Goal: Information Seeking & Learning: Learn about a topic

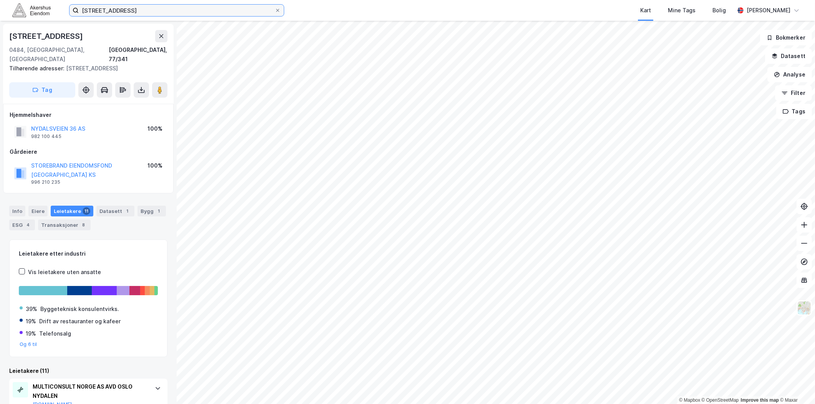
click at [204, 12] on input "Nydalsveien 36A, 0484 Oslo" at bounding box center [177, 11] width 196 height 12
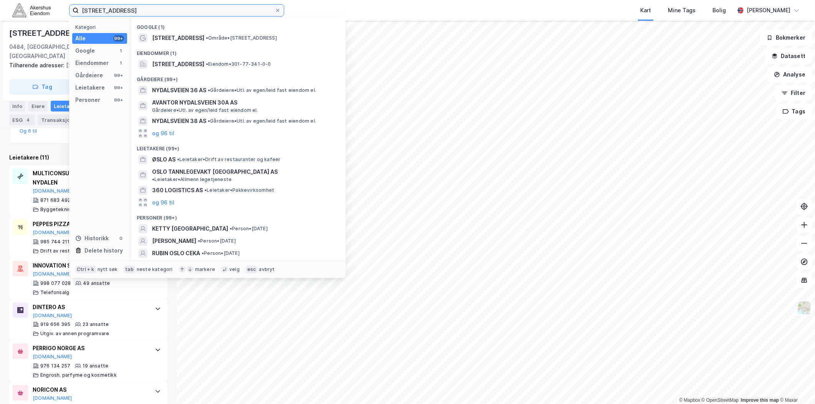
click at [204, 12] on input "Nydalsveien 36A, 0484 Oslo" at bounding box center [177, 11] width 196 height 12
paste input "Gjerdrums vei 11"
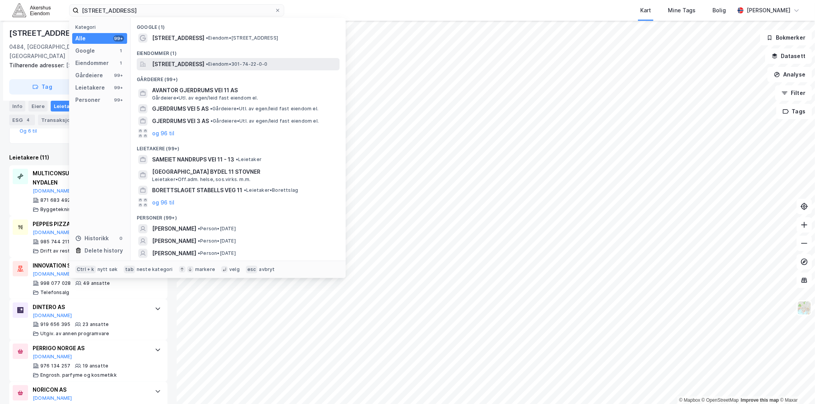
click at [192, 66] on span "[STREET_ADDRESS]" at bounding box center [178, 64] width 52 height 9
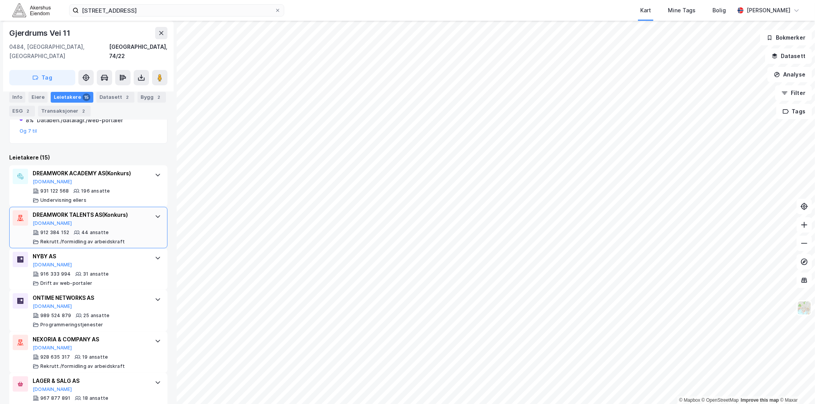
scroll to position [213, 0]
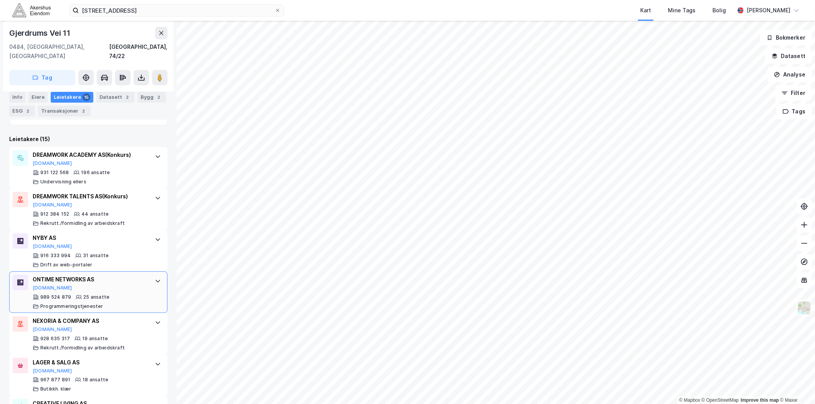
click at [142, 272] on div "ONTIME NETWORKS AS Proff.no 989 524 879 25 ansatte Programmeringstjenester" at bounding box center [88, 291] width 158 height 41
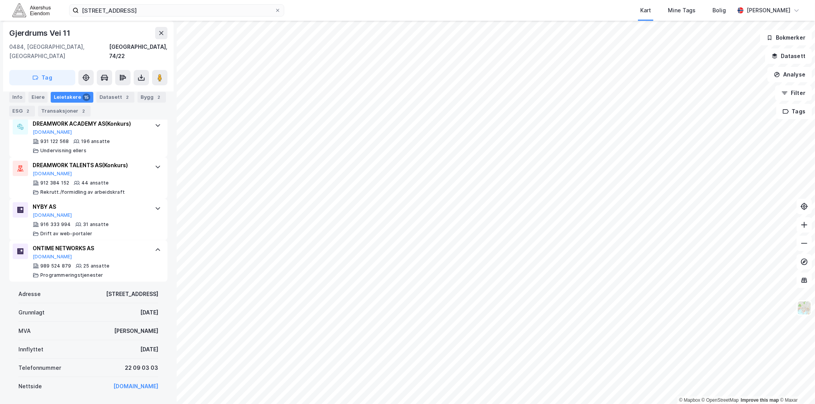
scroll to position [256, 0]
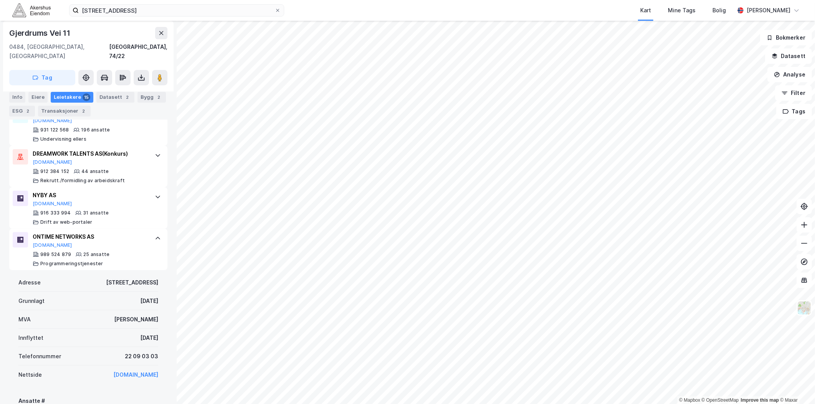
drag, startPoint x: 161, startPoint y: 329, endPoint x: 114, endPoint y: 328, distance: 46.5
drag, startPoint x: 114, startPoint y: 328, endPoint x: 93, endPoint y: 285, distance: 47.9
click at [93, 292] on div "Grunnlagt 7. feb. 2006" at bounding box center [88, 301] width 140 height 18
click at [48, 242] on button "[DOMAIN_NAME]" at bounding box center [53, 245] width 40 height 6
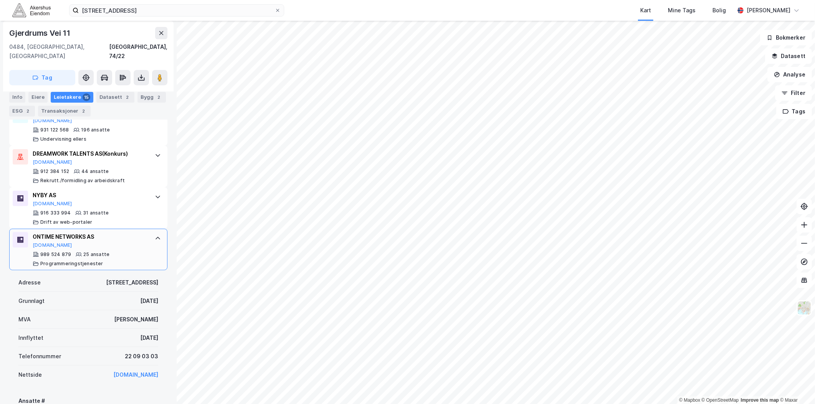
click at [152, 232] on div at bounding box center [158, 238] width 12 height 12
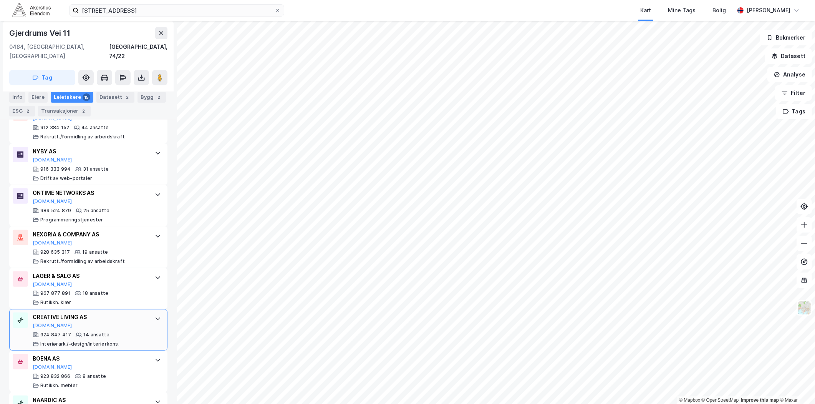
scroll to position [341, 0]
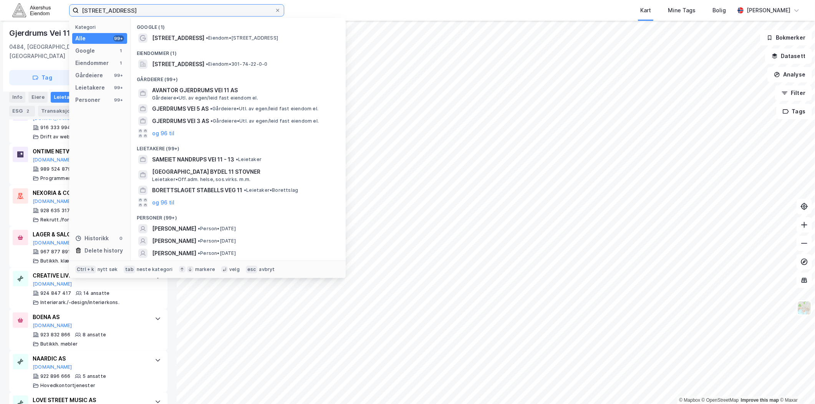
drag, startPoint x: 185, startPoint y: 8, endPoint x: -77, endPoint y: 8, distance: 262.4
click at [0, 8] on html "Gjerdrums vei 11, 0484 Oslo Kategori Alle 99+ Google 1 Eiendommer 1 Gårdeiere 9…" at bounding box center [407, 202] width 815 height 404
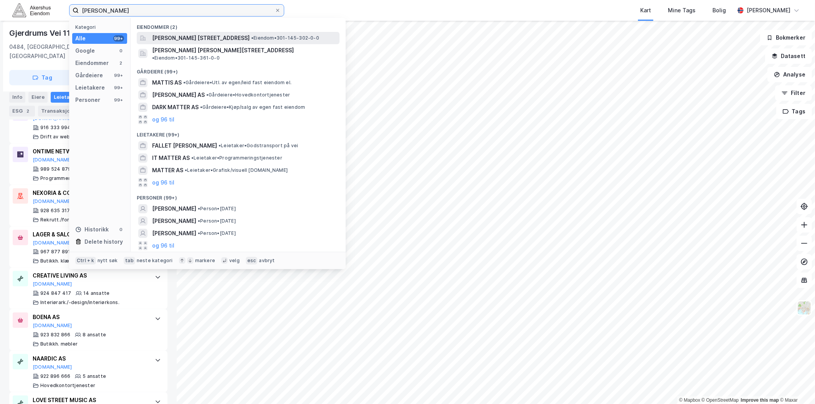
type input "John G. Mattes"
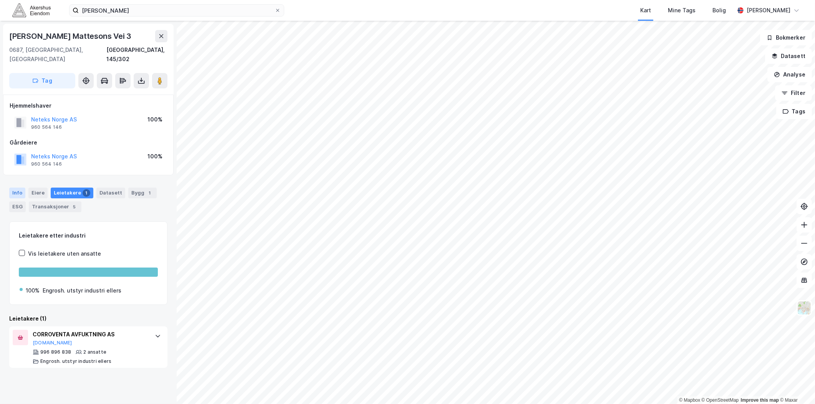
click at [17, 187] on div "Info" at bounding box center [17, 192] width 16 height 11
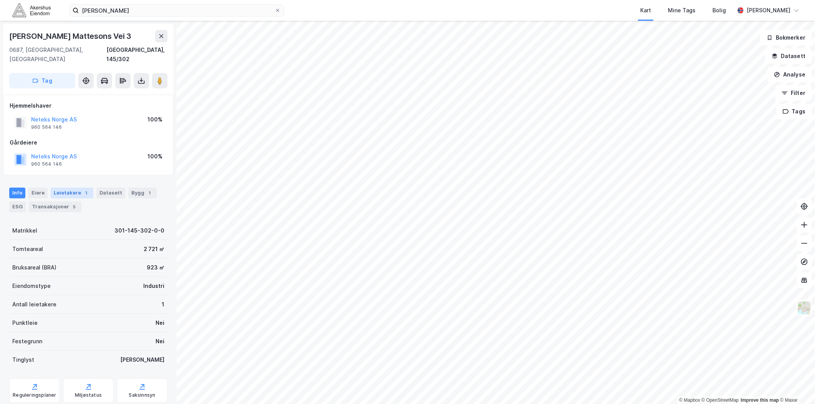
click at [53, 187] on div "Leietakere 1" at bounding box center [72, 192] width 43 height 11
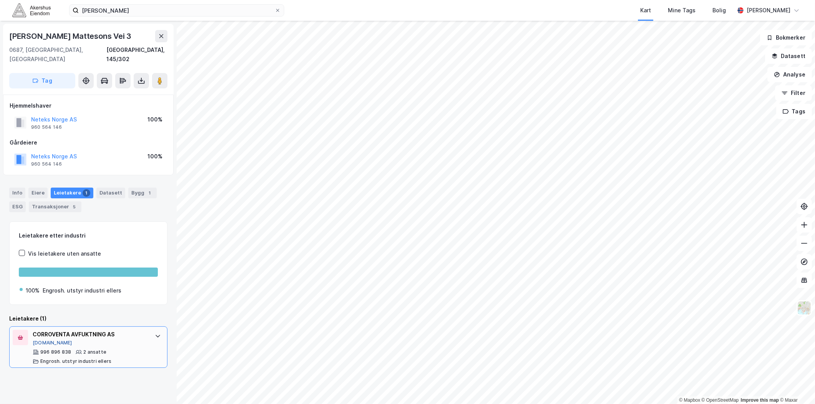
click at [46, 340] on button "[DOMAIN_NAME]" at bounding box center [53, 343] width 40 height 6
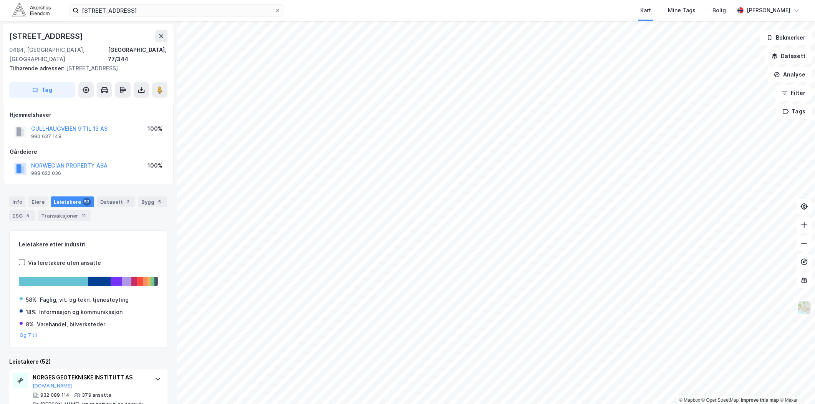
scroll to position [171, 0]
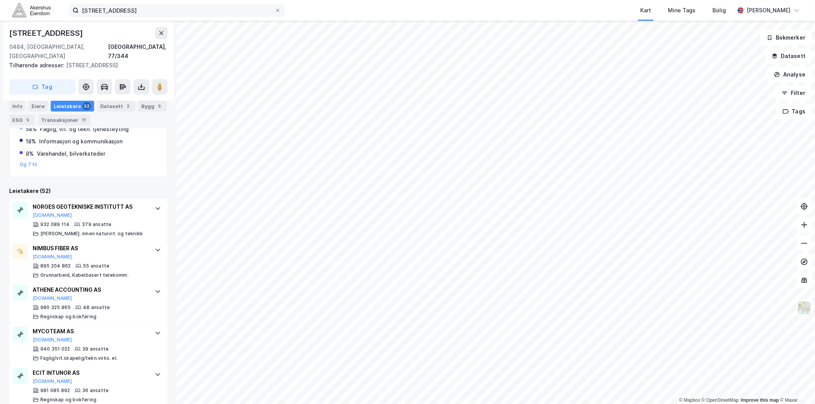
drag, startPoint x: 217, startPoint y: 2, endPoint x: 102, endPoint y: 10, distance: 114.8
click at [94, 9] on div "[STREET_ADDRESS] Kart Mine Tags Bolig [PERSON_NAME]" at bounding box center [407, 10] width 815 height 21
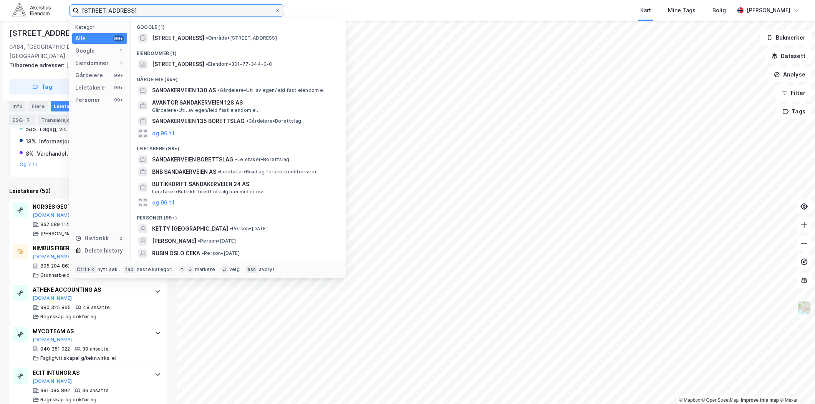
drag, startPoint x: 168, startPoint y: 8, endPoint x: 18, endPoint y: 18, distance: 150.6
click at [20, 18] on div "[STREET_ADDRESS] Kategori Alle 99+ Google 1 Eiendommer 1 Gårdeiere 99+ Leietake…" at bounding box center [407, 10] width 815 height 21
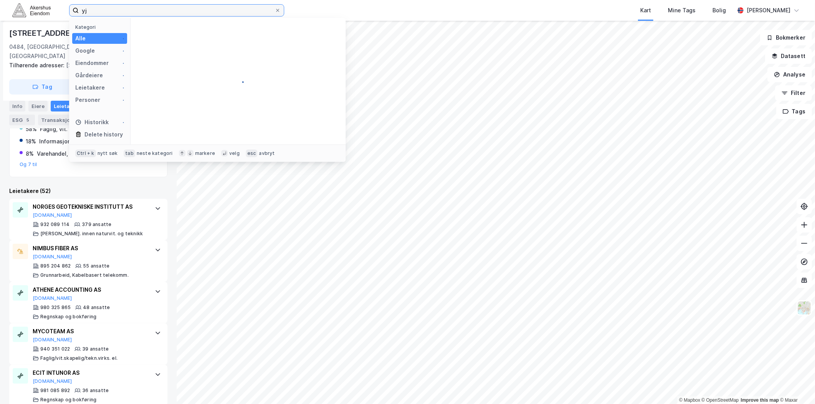
type input "y"
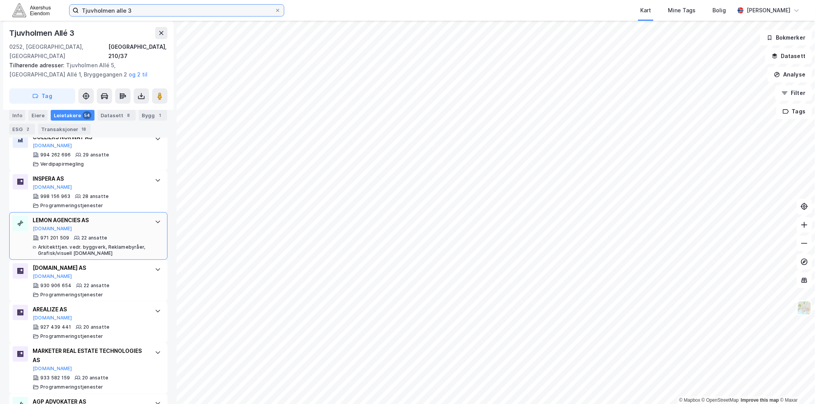
scroll to position [438, 0]
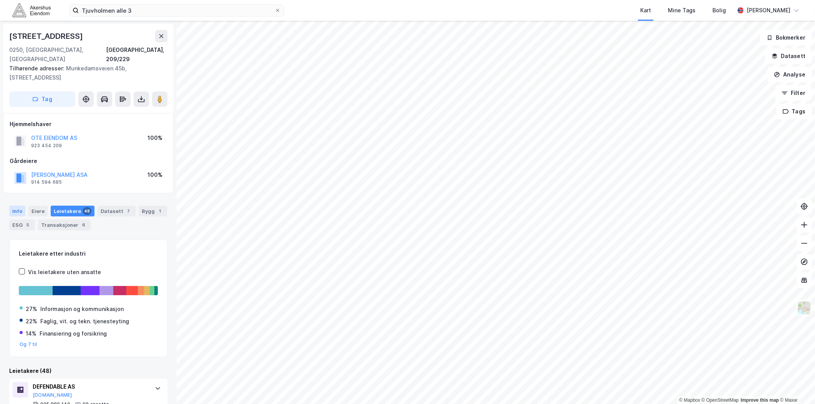
click at [16, 206] on div "Info" at bounding box center [17, 211] width 16 height 11
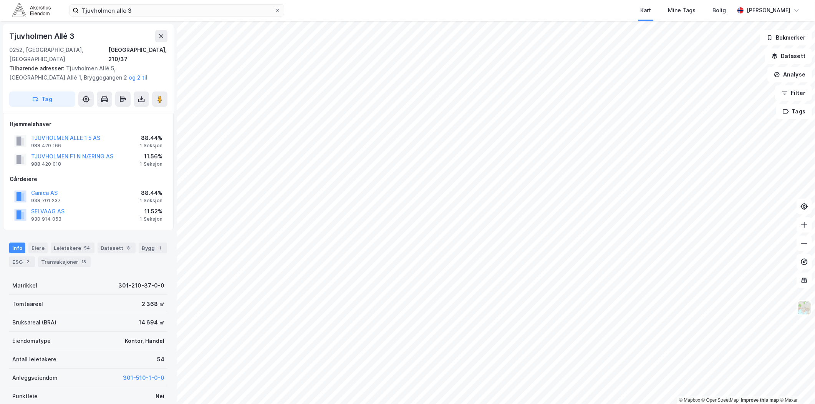
scroll to position [227, 0]
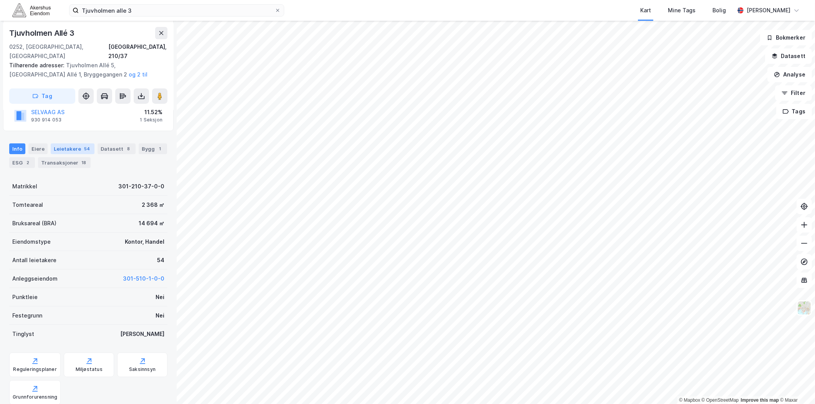
click at [68, 143] on div "Leietakere 54" at bounding box center [73, 148] width 44 height 11
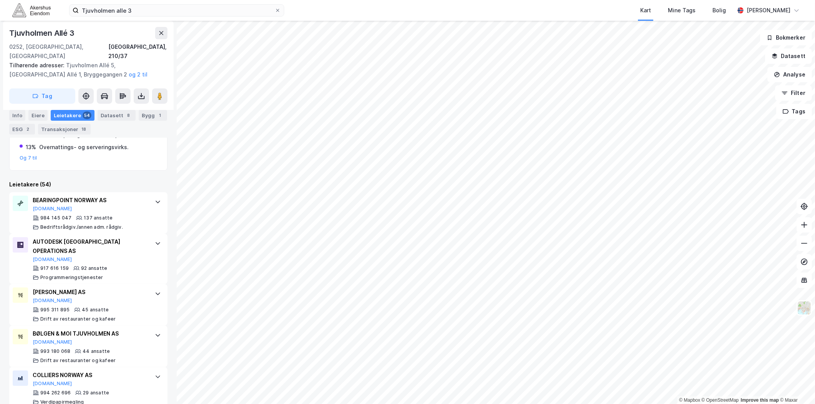
scroll to position [227, 0]
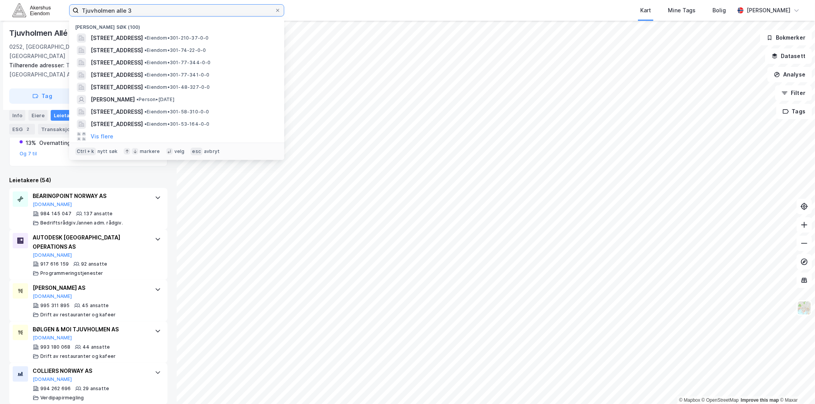
drag, startPoint x: 195, startPoint y: 13, endPoint x: 35, endPoint y: 30, distance: 161.4
click at [35, 30] on div "Tjuvholmen alle 3 Nylige søk (100) [STREET_ADDRESS] • Eiendom • 301-210-37-0-0 …" at bounding box center [407, 202] width 815 height 404
paste input "[STREET_ADDRESS]"
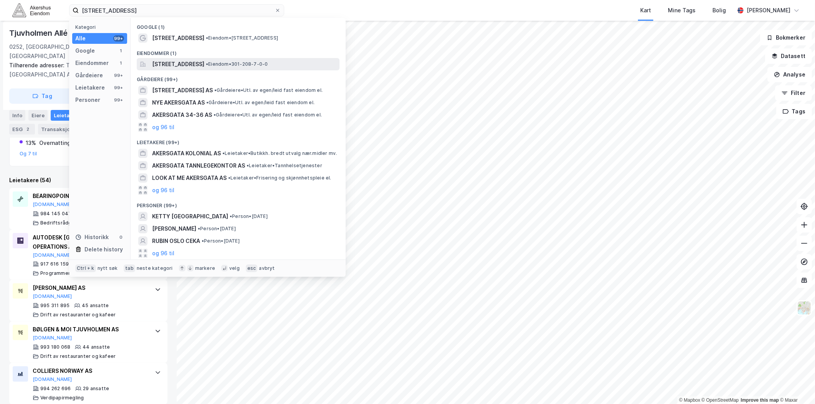
click at [180, 65] on span "[STREET_ADDRESS]" at bounding box center [178, 64] width 52 height 9
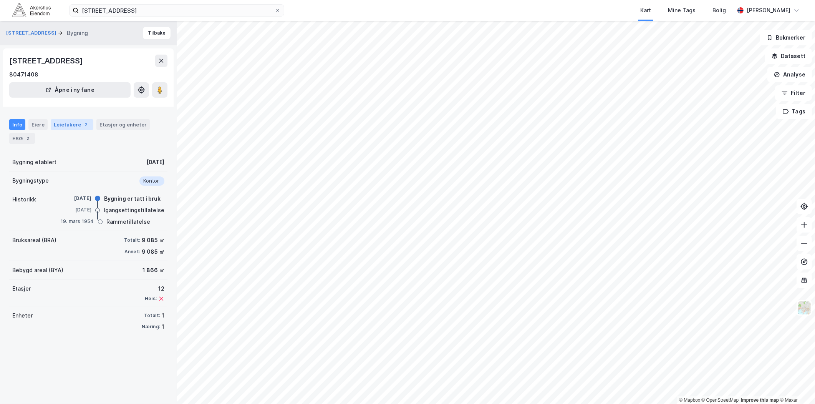
click at [68, 125] on div "Leietakere 2" at bounding box center [72, 124] width 43 height 11
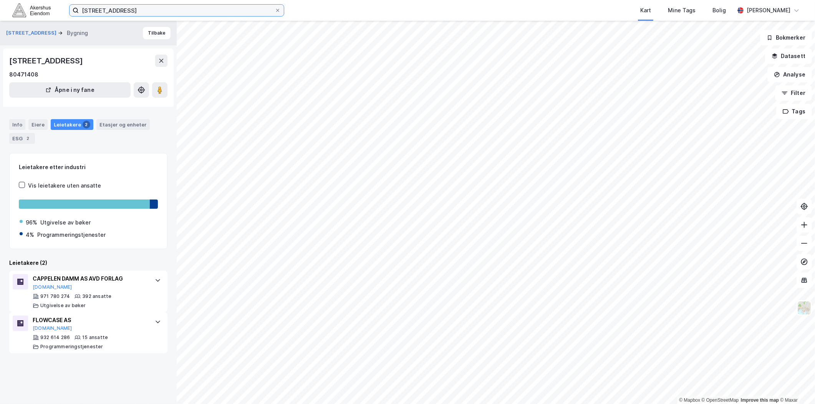
click at [252, 5] on input "[STREET_ADDRESS]" at bounding box center [177, 11] width 196 height 12
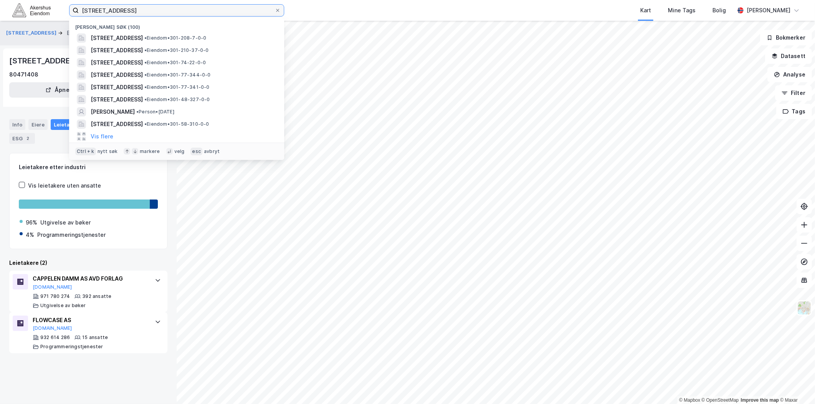
click at [252, 7] on input "[STREET_ADDRESS]" at bounding box center [177, 11] width 196 height 12
paste input "Grubbegata 4–6:"
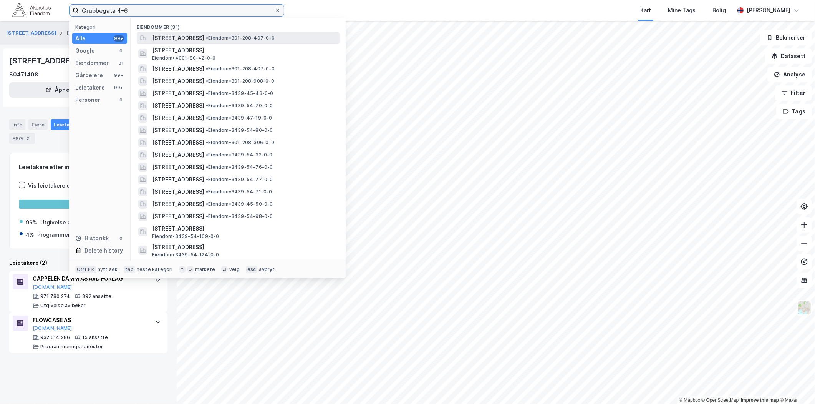
type input "Grubbegata 4–6"
click at [204, 41] on span "[STREET_ADDRESS]" at bounding box center [178, 37] width 52 height 9
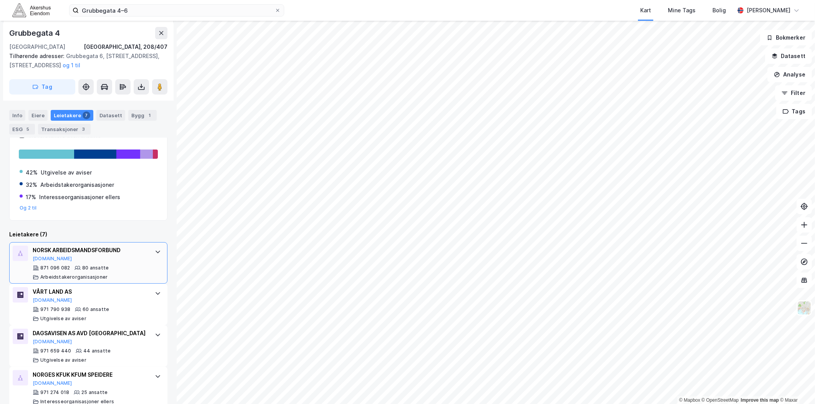
scroll to position [128, 0]
